Goal: Find contact information: Find contact information

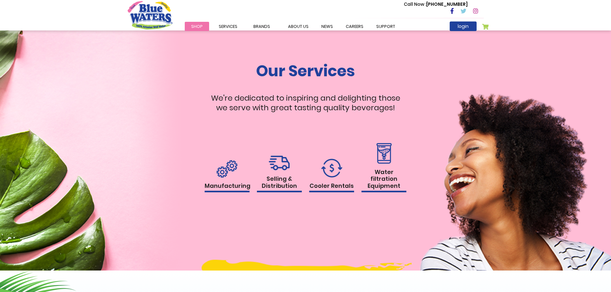
scroll to position [705, 0]
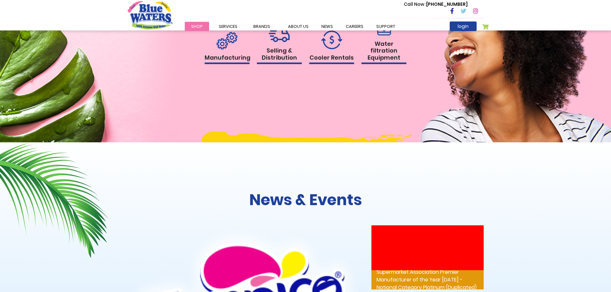
click at [382, 60] on h1 "Water filtration Equipment" at bounding box center [383, 52] width 45 height 24
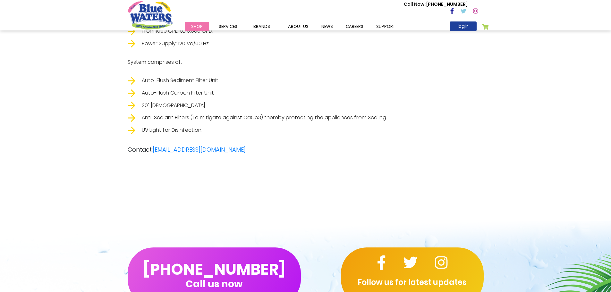
scroll to position [1250, 0]
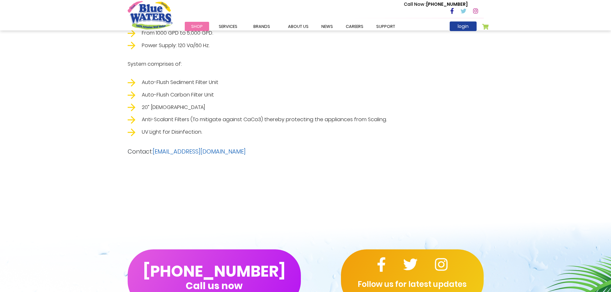
drag, startPoint x: 225, startPoint y: 154, endPoint x: 154, endPoint y: 151, distance: 70.9
click at [154, 151] on p "Contact: [EMAIL_ADDRESS][DOMAIN_NAME]" at bounding box center [306, 151] width 356 height 9
copy link "[EMAIL_ADDRESS][DOMAIN_NAME]"
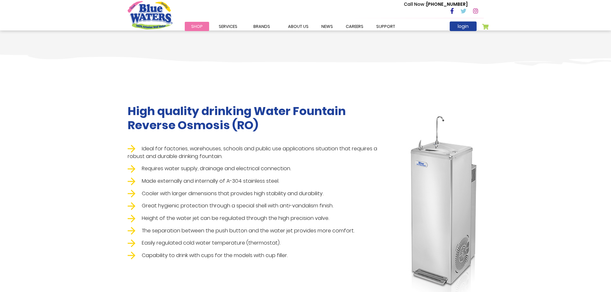
scroll to position [0, 0]
